Goal: Task Accomplishment & Management: Complete application form

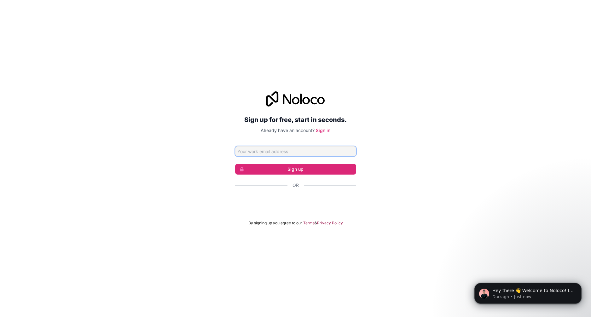
click at [288, 152] on input "Email address" at bounding box center [295, 151] width 121 height 10
type input "[EMAIL_ADDRESS][DOMAIN_NAME]"
click at [346, 170] on button "Sign up" at bounding box center [295, 169] width 121 height 11
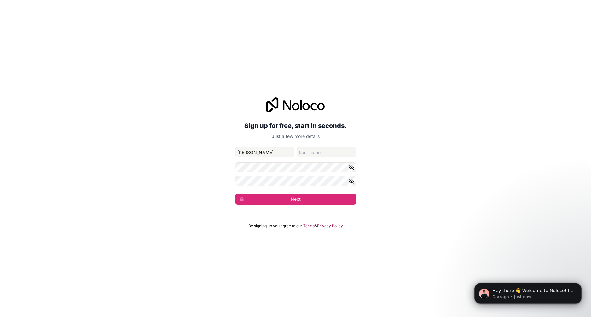
type input "jayson"
click at [316, 154] on input "family-name" at bounding box center [326, 152] width 59 height 10
type input "musoke"
click at [304, 195] on button "Next" at bounding box center [295, 199] width 121 height 11
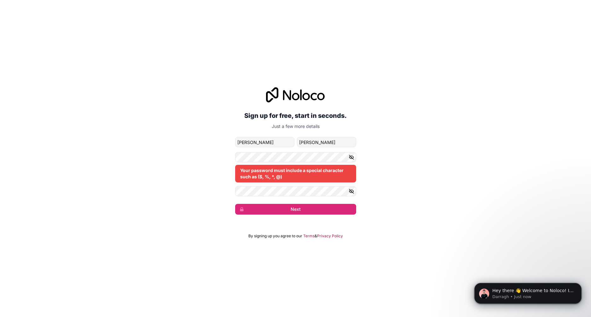
click at [350, 155] on icon "button" at bounding box center [351, 157] width 4 height 4
click at [352, 190] on icon "button" at bounding box center [352, 192] width 6 height 6
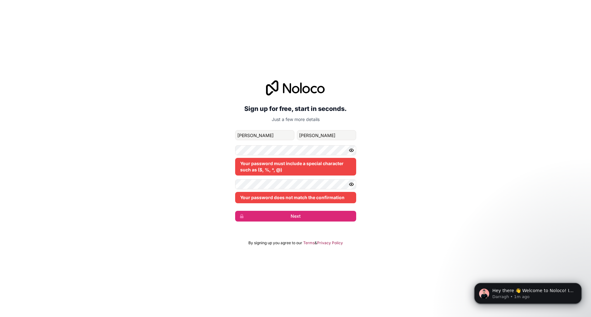
click at [230, 189] on div "Sign up for free, start in seconds. Just a few more details musokejayson@gamil.…" at bounding box center [295, 151] width 591 height 159
click at [232, 179] on div "Sign up for free, start in seconds. Just a few more details musokejayson@gamil.…" at bounding box center [295, 151] width 591 height 159
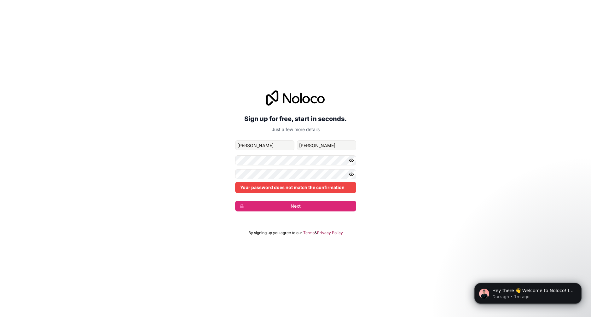
click at [205, 182] on div "Sign up for free, start in seconds. Just a few more details musokejayson@gamil.…" at bounding box center [295, 151] width 591 height 139
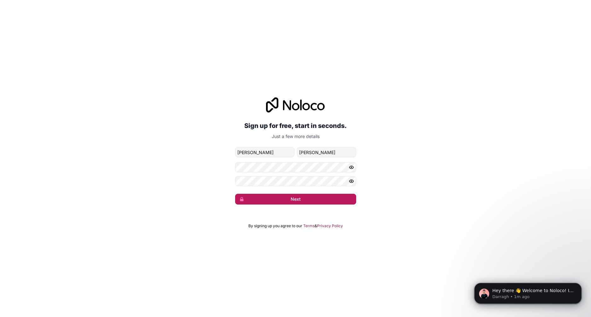
click at [242, 201] on icon "submit" at bounding box center [241, 199] width 5 height 5
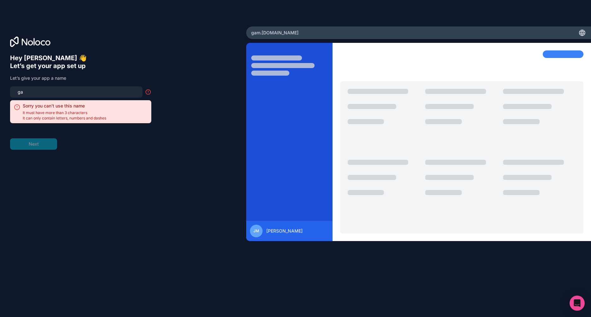
type input "g"
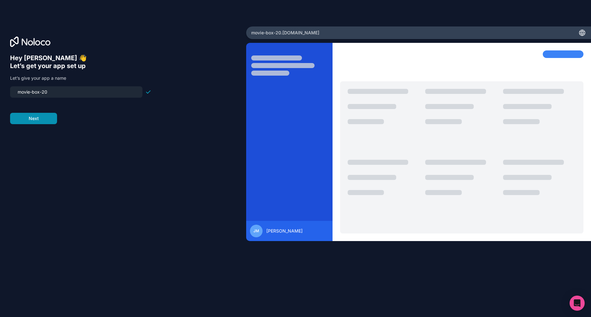
type input "movie-box-20"
click at [38, 118] on button "Next" at bounding box center [33, 118] width 47 height 11
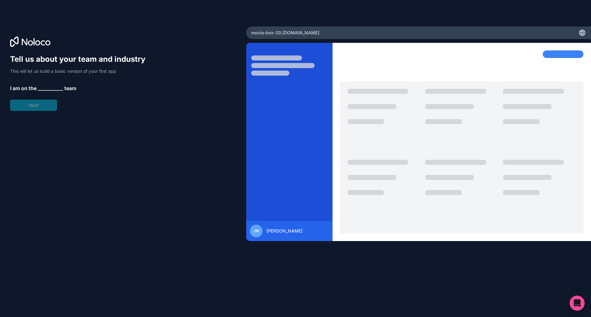
click at [38, 104] on div "Tell us about your team and industry This will let us build a basic version of …" at bounding box center [80, 82] width 141 height 57
click at [48, 87] on span "__________" at bounding box center [50, 88] width 25 height 8
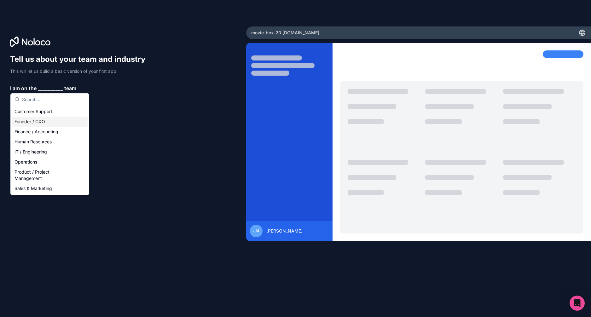
click at [36, 117] on div "Founder / CXO" at bounding box center [50, 122] width 76 height 10
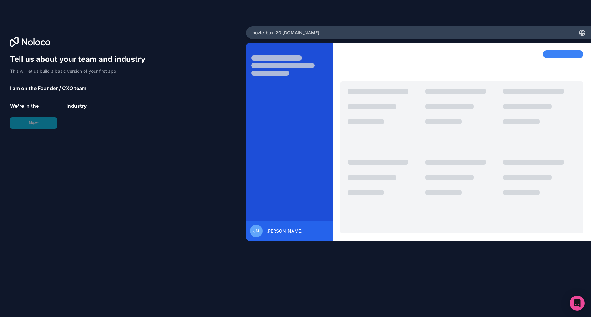
click at [60, 106] on span "__________" at bounding box center [52, 106] width 25 height 8
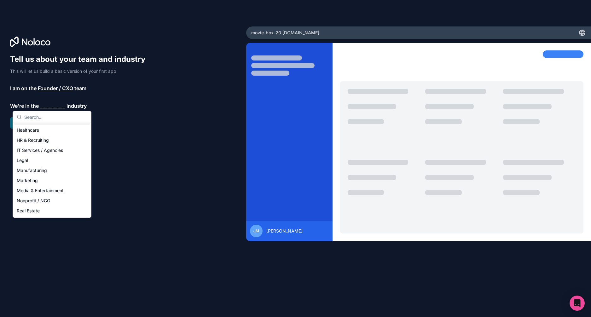
scroll to position [130, 0]
drag, startPoint x: 41, startPoint y: 207, endPoint x: 44, endPoint y: 188, distance: 20.1
click at [41, 207] on div "Others" at bounding box center [52, 211] width 76 height 10
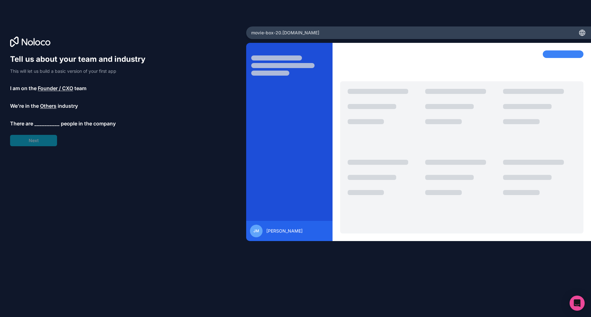
click at [55, 86] on span "Founder / CXO" at bounding box center [55, 88] width 35 height 8
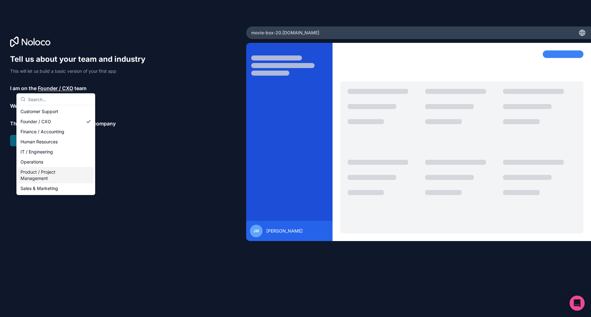
click at [115, 173] on div "Tell us about your team and industry This will let us build a basic version of …" at bounding box center [123, 167] width 226 height 226
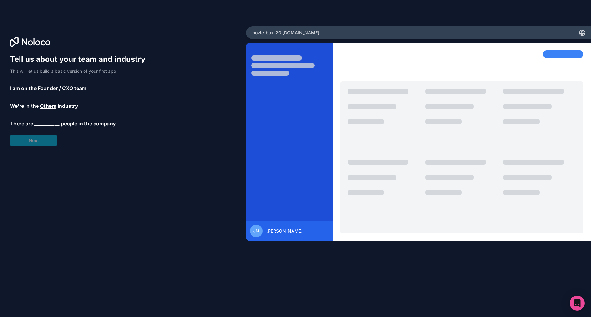
click at [42, 125] on span "__________" at bounding box center [46, 124] width 25 height 8
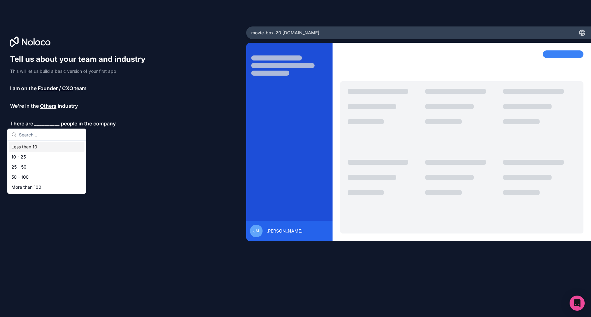
click at [43, 150] on div "Less than 10" at bounding box center [47, 147] width 76 height 10
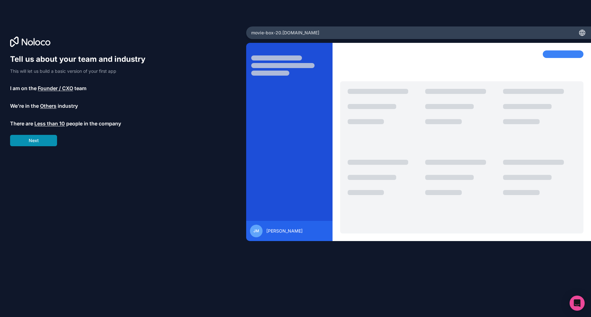
click at [39, 139] on button "Next" at bounding box center [33, 140] width 47 height 11
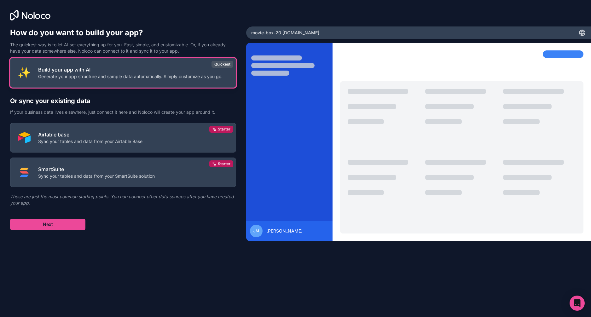
click at [23, 76] on img at bounding box center [24, 73] width 13 height 13
click at [47, 81] on button "Build your app with AI Generate your app structure and sample data automaticall…" at bounding box center [123, 73] width 226 height 30
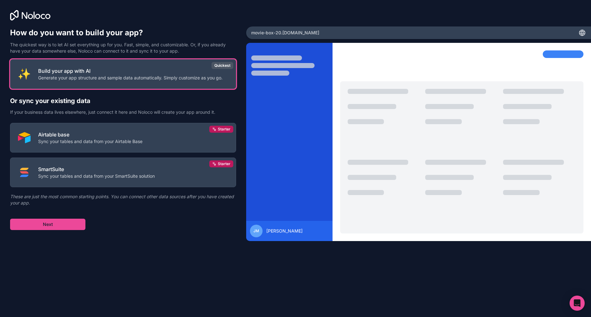
click at [58, 218] on div "Build your app with AI Generate your app structure and sample data automaticall…" at bounding box center [123, 144] width 226 height 171
click at [69, 223] on button "Next" at bounding box center [47, 224] width 75 height 11
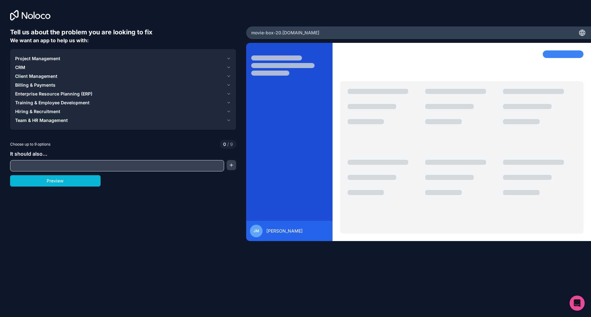
click at [61, 57] on div "Project Management" at bounding box center [119, 58] width 209 height 6
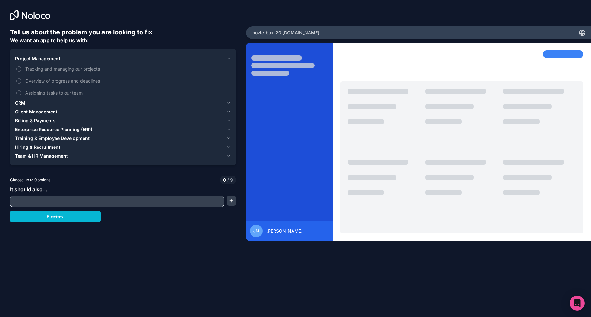
click at [67, 106] on div "CRM" at bounding box center [119, 103] width 209 height 6
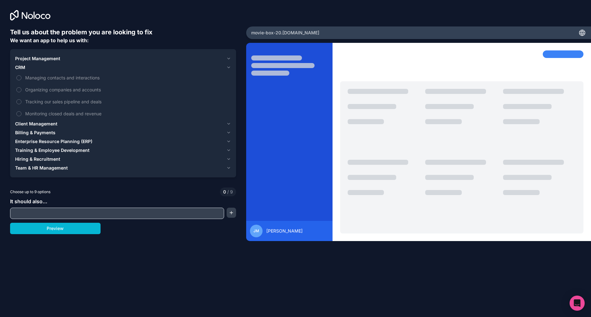
click at [78, 124] on div "Client Management" at bounding box center [119, 124] width 209 height 6
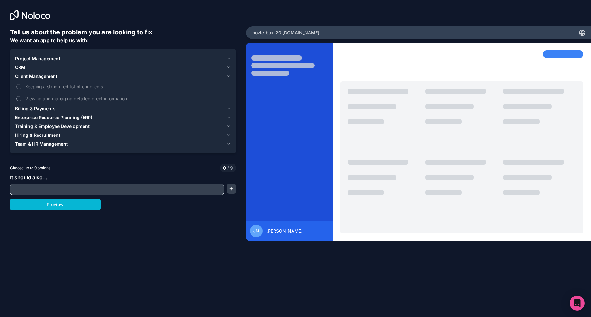
click at [63, 104] on label "Viewing and managing detailed client information" at bounding box center [123, 99] width 216 height 12
click at [21, 101] on button "Viewing and managing detailed client information" at bounding box center [18, 98] width 5 height 5
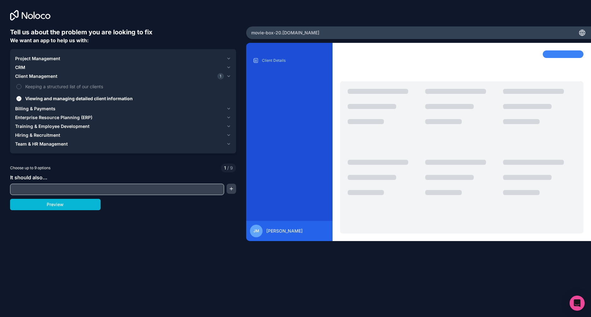
click at [65, 109] on div "Billing & Payments" at bounding box center [119, 109] width 209 height 6
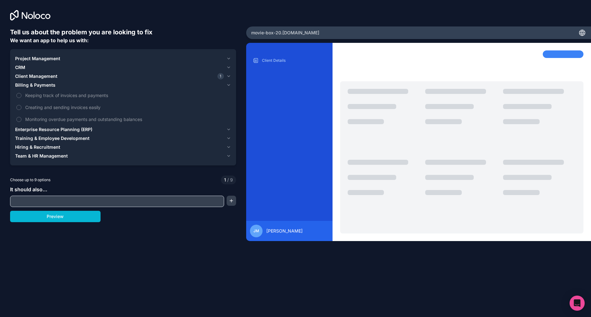
click at [81, 63] on button "CRM" at bounding box center [123, 67] width 216 height 9
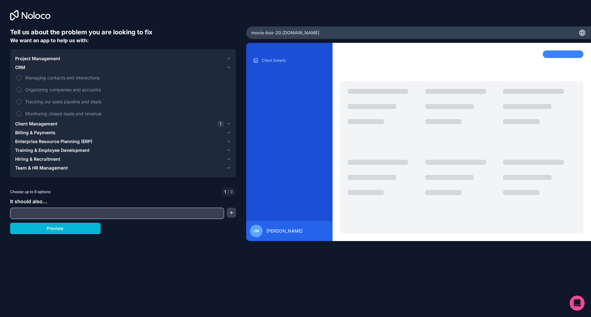
click at [30, 60] on span "Project Management" at bounding box center [37, 58] width 45 height 6
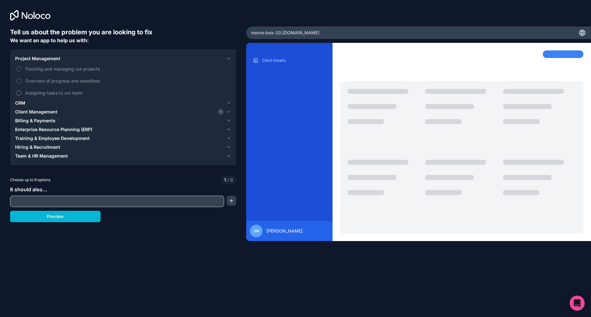
click at [14, 94] on div "Project Management Tracking and managing our projects Overview of progress and …" at bounding box center [123, 107] width 226 height 116
click at [18, 93] on button "Assigning tasks to our team" at bounding box center [18, 92] width 5 height 5
click at [21, 95] on label "Assigning tasks to our team" at bounding box center [123, 93] width 216 height 12
click at [21, 95] on button "Assigning tasks to our team" at bounding box center [18, 92] width 5 height 5
click at [21, 99] on button "CRM" at bounding box center [123, 103] width 216 height 9
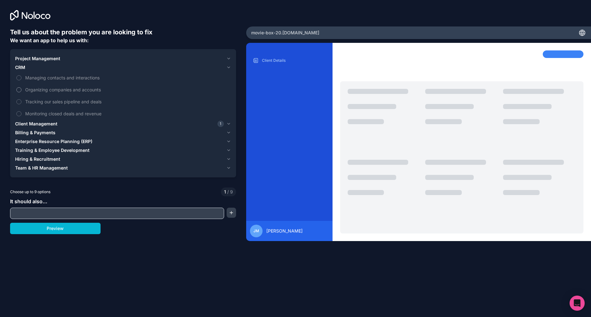
click at [18, 91] on button "Organizing companies and accounts" at bounding box center [18, 89] width 5 height 5
click at [18, 101] on button "Tracking our sales pipeline and deals" at bounding box center [18, 101] width 5 height 5
click at [46, 140] on span "Enterprise Resource Planning (ERP)" at bounding box center [53, 141] width 77 height 6
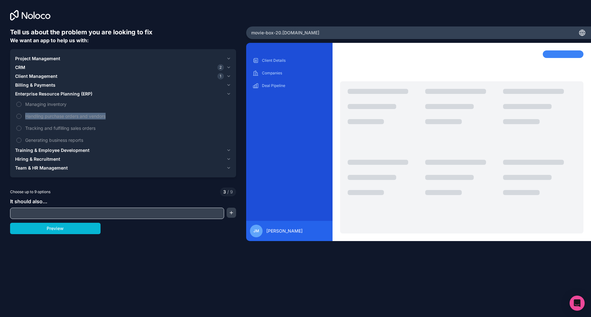
drag, startPoint x: 14, startPoint y: 113, endPoint x: 11, endPoint y: 124, distance: 10.4
click at [11, 124] on div "Project Management CRM 2 Client Management 1 Billing & Payments Enterprise Reso…" at bounding box center [123, 113] width 226 height 128
click at [15, 118] on label "Handling purchase orders and vendors" at bounding box center [123, 116] width 216 height 12
click at [16, 118] on button "Handling purchase orders and vendors" at bounding box center [18, 116] width 5 height 5
click at [16, 105] on button "Managing inventory" at bounding box center [18, 104] width 5 height 5
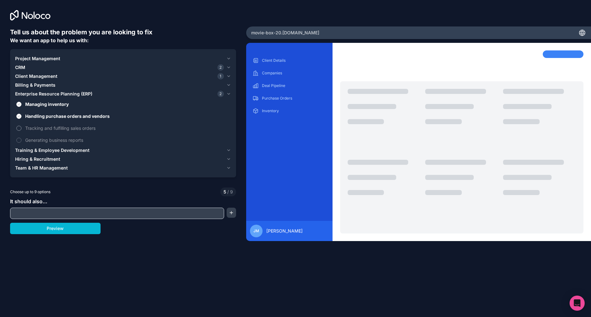
click at [16, 128] on button "Tracking and fulfilling sales orders" at bounding box center [18, 128] width 5 height 5
click at [19, 137] on label "Generating business reports" at bounding box center [123, 140] width 216 height 12
click at [19, 138] on button "Generating business reports" at bounding box center [18, 140] width 5 height 5
click at [32, 150] on span "Training & Employee Development" at bounding box center [52, 150] width 74 height 6
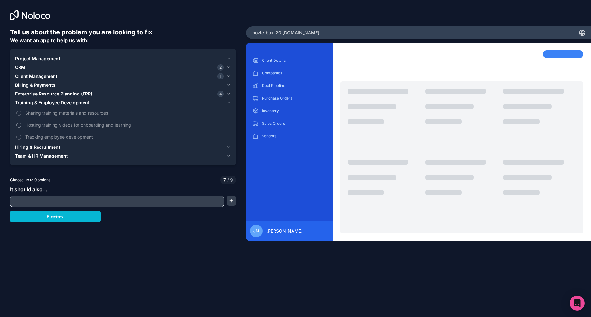
click at [16, 124] on button "Hosting training videos for onboarding and learning" at bounding box center [18, 125] width 5 height 5
click at [19, 108] on label "Sharing training materials and resources" at bounding box center [123, 113] width 216 height 12
click at [19, 111] on button "Sharing training materials and resources" at bounding box center [18, 113] width 5 height 5
click at [22, 137] on label "Tracking employee development" at bounding box center [123, 137] width 216 height 12
click at [36, 195] on div "It should also..." at bounding box center [123, 196] width 226 height 21
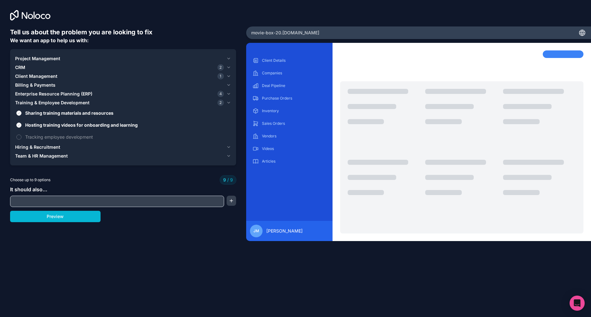
click at [36, 195] on div "It should also..." at bounding box center [123, 196] width 226 height 21
click at [38, 201] on input "text" at bounding box center [117, 201] width 211 height 9
click at [233, 202] on button "button" at bounding box center [231, 201] width 9 height 10
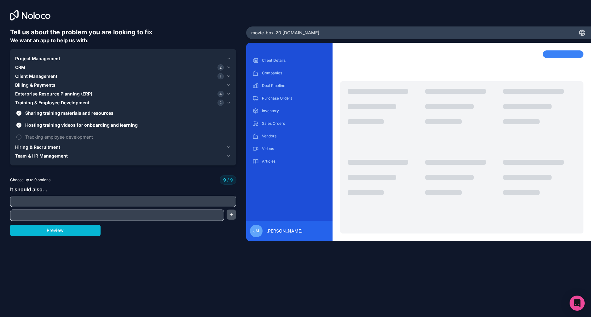
click at [233, 214] on button "button" at bounding box center [231, 215] width 9 height 10
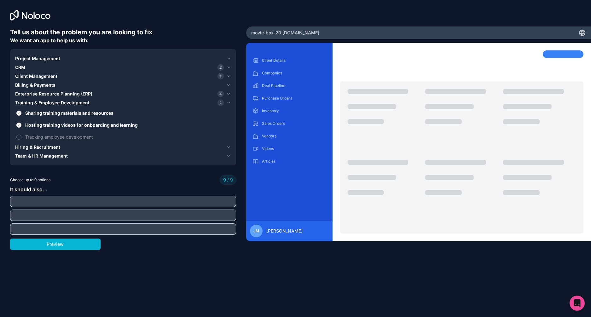
click at [233, 214] on input "text" at bounding box center [123, 215] width 223 height 9
click at [82, 240] on button "Preview" at bounding box center [55, 244] width 90 height 11
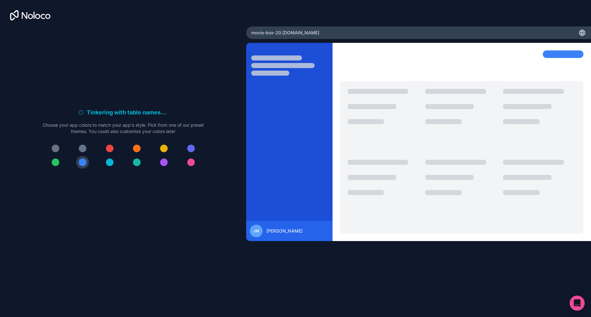
click at [98, 151] on div at bounding box center [123, 155] width 161 height 26
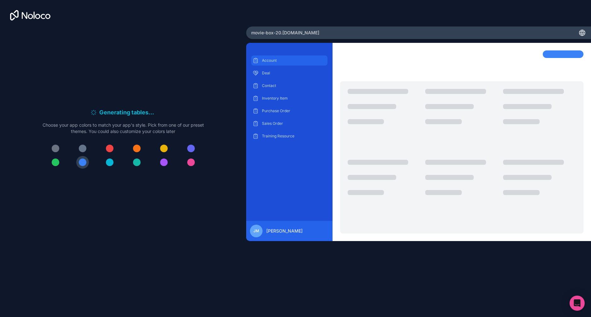
click at [259, 59] on div "Account" at bounding box center [289, 60] width 76 height 10
click at [154, 62] on div "Filling up your table with details . . . Meanwhile, let's personalize it! Choos…" at bounding box center [123, 141] width 226 height 226
